Goal: Communication & Community: Ask a question

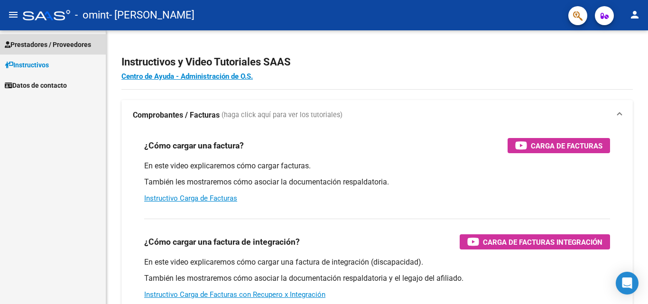
click at [58, 44] on span "Prestadores / Proveedores" at bounding box center [48, 44] width 86 height 10
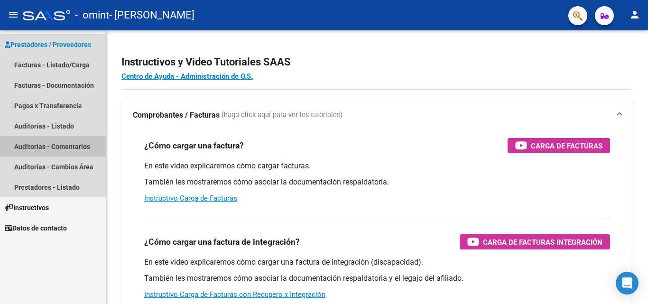
click at [52, 151] on link "Auditorías - Comentarios" at bounding box center [53, 146] width 106 height 20
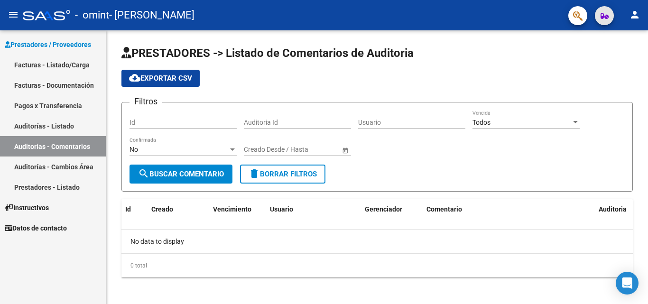
click at [601, 17] on icon "button" at bounding box center [605, 15] width 8 height 7
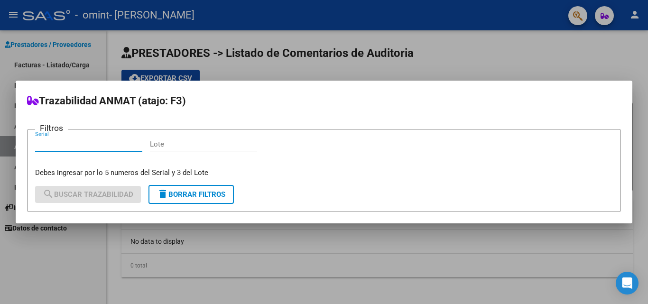
click at [523, 51] on div at bounding box center [324, 152] width 648 height 304
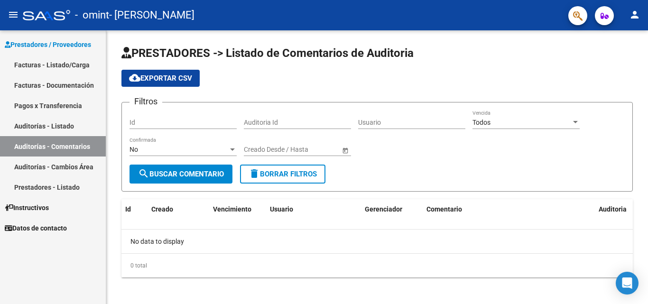
click at [53, 62] on link "Facturas - Listado/Carga" at bounding box center [53, 65] width 106 height 20
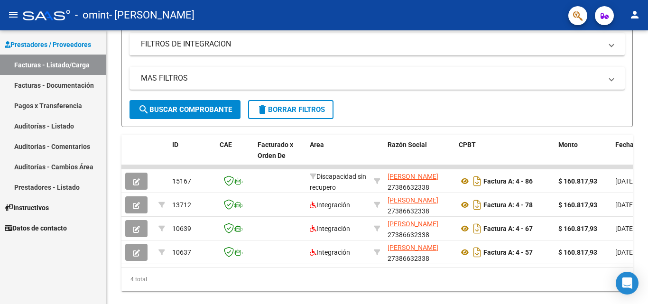
click at [71, 87] on link "Facturas - Documentación" at bounding box center [53, 85] width 106 height 20
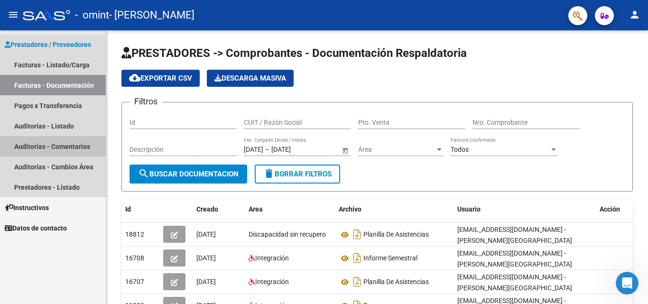
click at [58, 145] on link "Auditorías - Comentarios" at bounding box center [53, 146] width 106 height 20
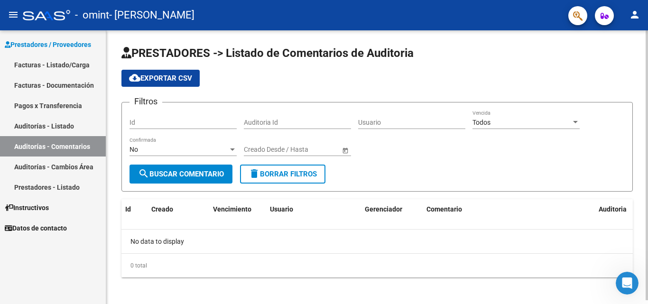
scroll to position [4, 0]
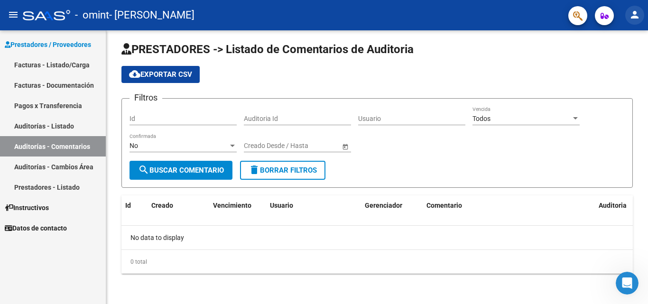
click at [636, 16] on mat-icon "person" at bounding box center [634, 14] width 11 height 11
click at [56, 83] on div at bounding box center [324, 152] width 648 height 304
click at [68, 86] on link "Facturas - Documentación" at bounding box center [53, 85] width 106 height 20
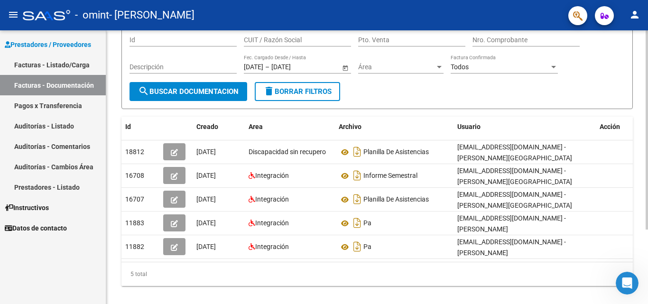
scroll to position [103, 0]
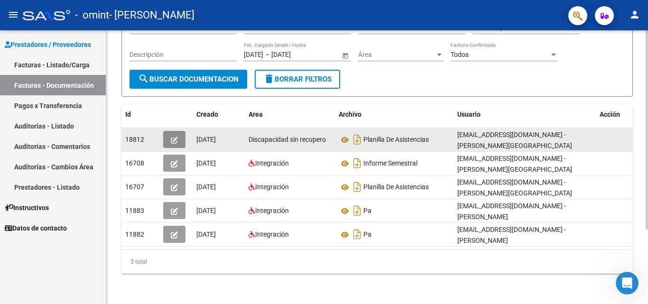
click at [171, 137] on icon "button" at bounding box center [174, 140] width 7 height 7
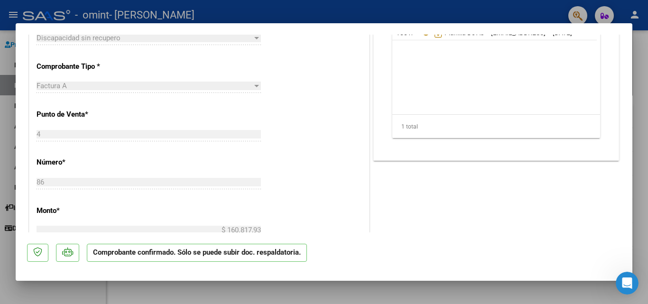
scroll to position [262, 0]
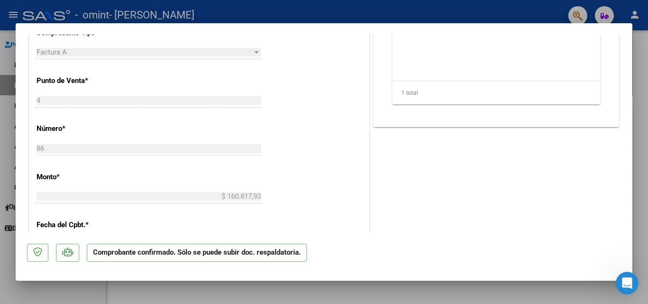
click at [260, 101] on app-form-text-field "Punto de Venta * 4 Ingresar el Nro." at bounding box center [153, 90] width 232 height 28
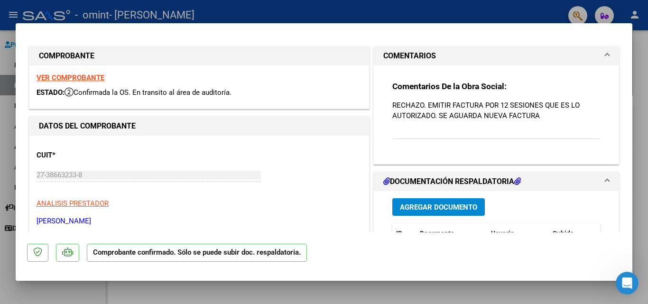
scroll to position [0, 0]
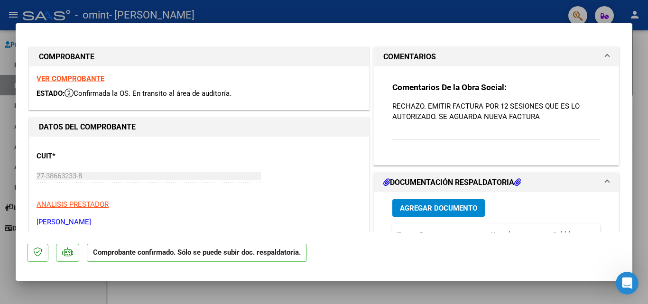
click at [606, 55] on span at bounding box center [608, 56] width 4 height 11
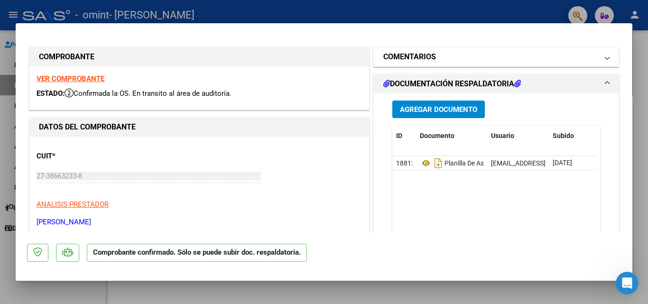
click at [606, 55] on span at bounding box center [608, 56] width 4 height 11
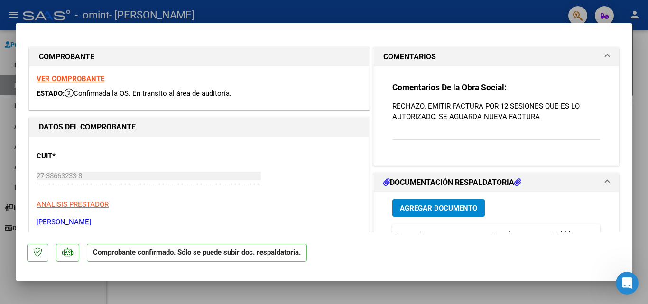
click at [516, 130] on div "Comentarios De la Obra Social: RECHAZO. EMITIR FACTURA POR 12 SESIONES QUE ES L…" at bounding box center [496, 116] width 208 height 68
click at [526, 117] on p "RECHAZO. EMITIR FACTURA POR 12 SESIONES QUE ES LO AUTORIZADO. SE AGUARDA NUEVA …" at bounding box center [496, 111] width 208 height 21
click at [627, 282] on icon "Abrir Intercom Messenger" at bounding box center [628, 284] width 16 height 16
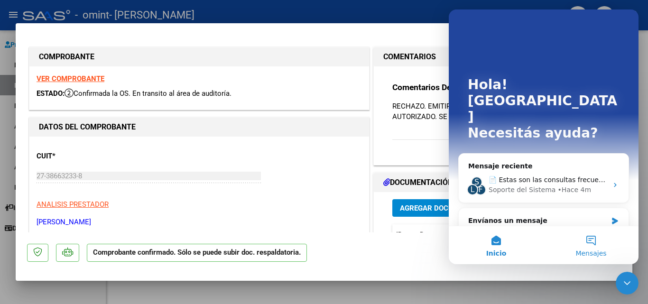
click at [592, 247] on button "Mensajes" at bounding box center [591, 245] width 95 height 38
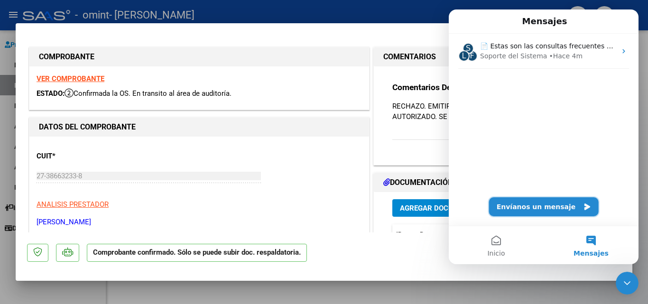
click at [534, 203] on button "Envíanos un mensaje" at bounding box center [544, 206] width 110 height 19
click at [534, 202] on button "Envíanos un mensaje" at bounding box center [544, 206] width 110 height 19
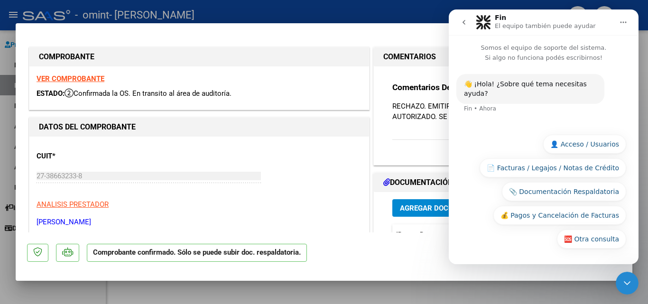
click at [569, 238] on button "🆘 Otra consulta" at bounding box center [591, 239] width 69 height 19
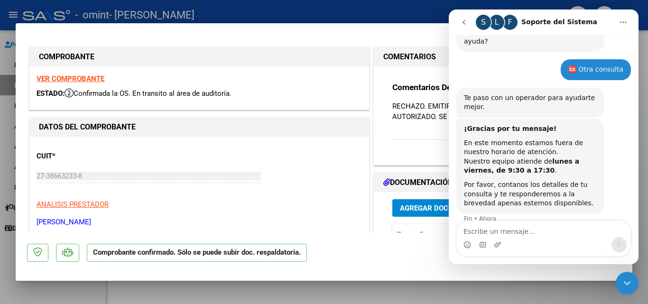
scroll to position [56, 0]
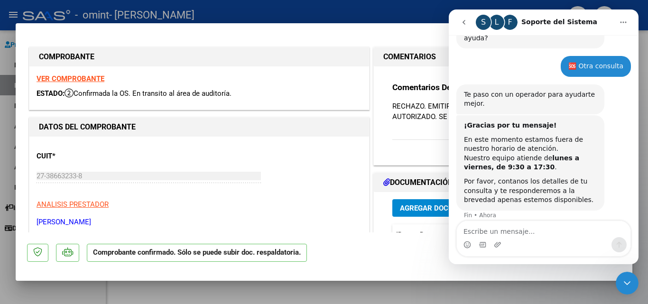
click at [519, 233] on textarea "Escribe un mensaje..." at bounding box center [544, 229] width 174 height 16
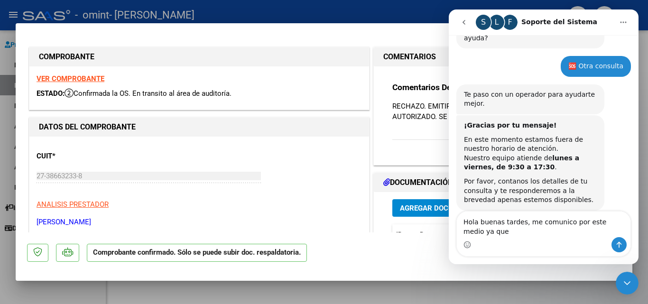
scroll to position [65, 0]
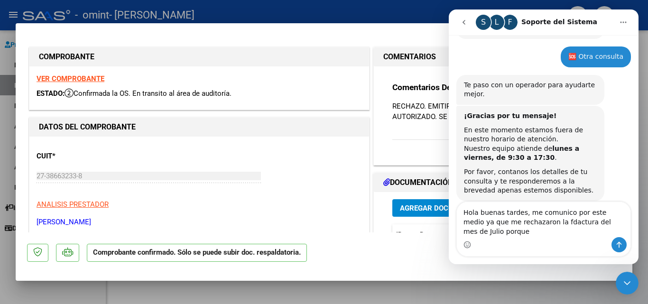
click at [534, 228] on textarea "Hola buenas tardes, me comunico por este medio ya que me rechazaron la fdactura…" at bounding box center [544, 219] width 174 height 35
click at [625, 228] on textarea "Hola buenas tardes, me comunico por este medio ya que me rechazaron la factura …" at bounding box center [544, 219] width 174 height 35
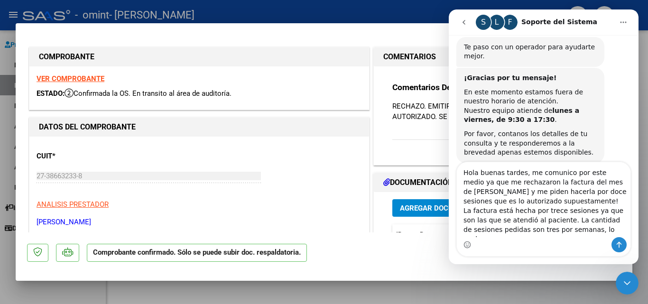
scroll to position [112, 0]
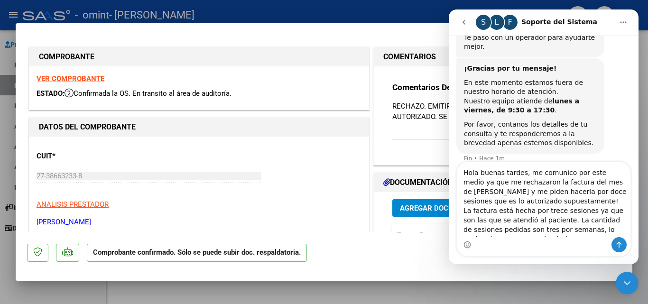
type textarea "Hola buenas tardes, me comunico por este medio ya que me rechazaron la factura …"
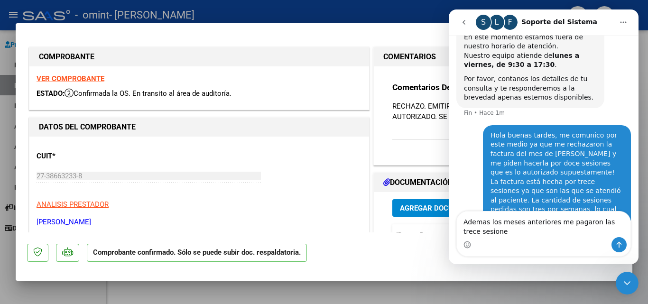
scroll to position [168, 0]
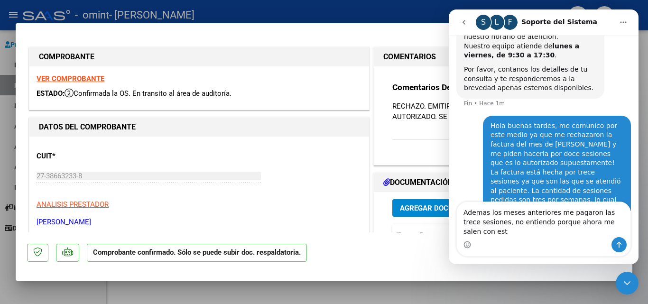
type textarea "Ademas los meses anteriores me pagaron las trece sesiones, no entiendo porque a…"
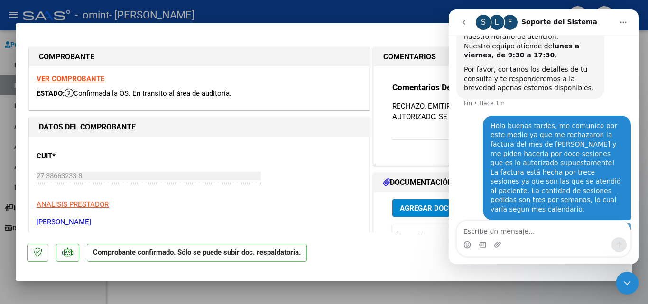
scroll to position [198, 0]
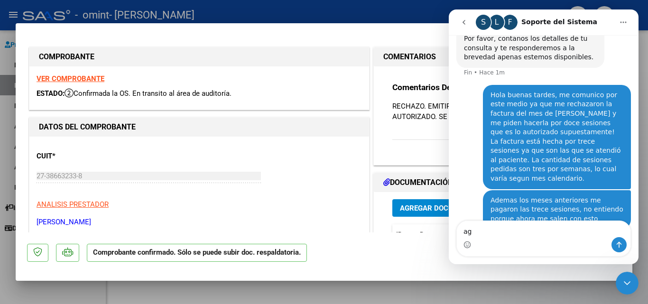
type textarea "a"
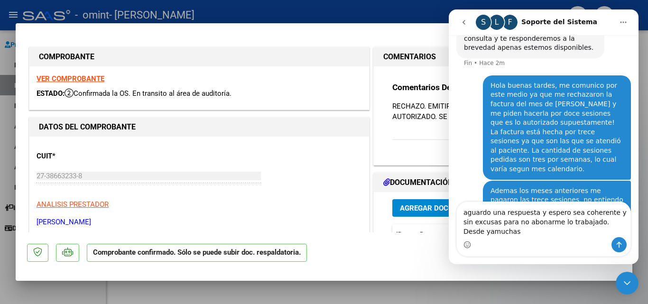
scroll to position [217, 0]
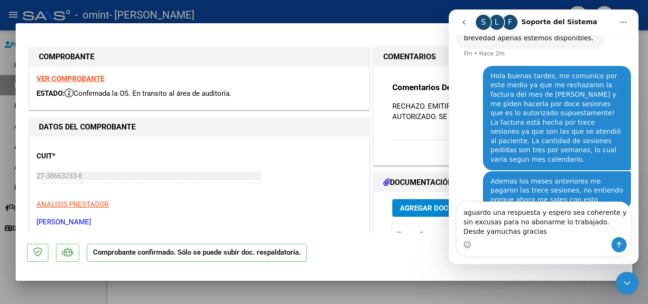
click at [471, 231] on textarea "aguardo una respuesta y espero sea coherente y sin excusas para no abonarme lo …" at bounding box center [544, 219] width 174 height 35
type textarea "aguardo una respuesta y espero sea coherente y sin excusas para no abonarme lo …"
click at [519, 233] on textarea "aguardo una respuesta y espero sea coherente y sin excusas para no abonarme lo …" at bounding box center [544, 219] width 174 height 35
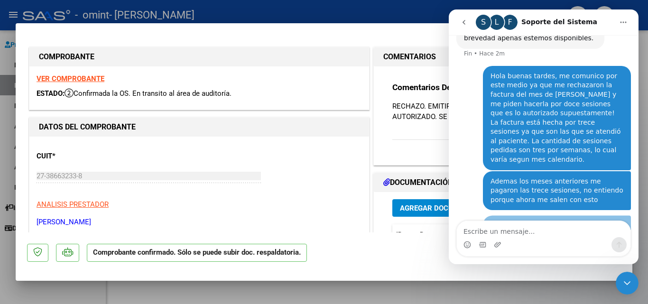
scroll to position [239, 0]
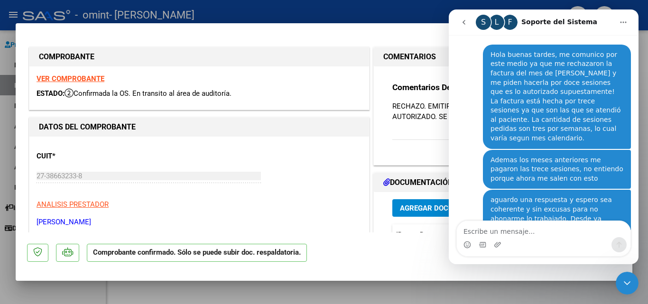
click at [463, 19] on icon "go back" at bounding box center [464, 23] width 8 height 8
